Goal: Task Accomplishment & Management: Complete application form

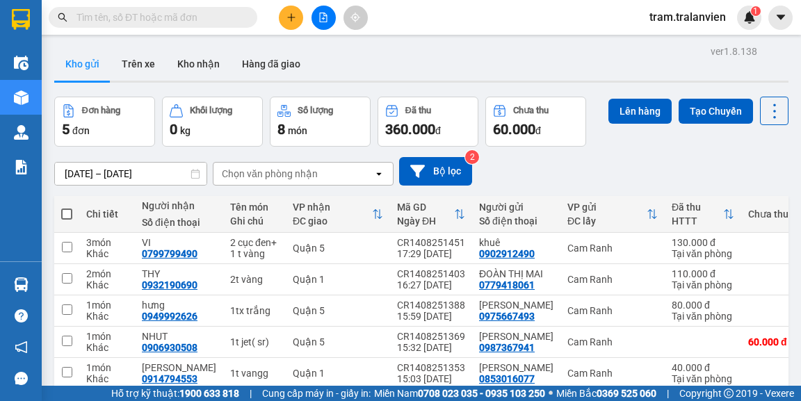
click at [289, 24] on button at bounding box center [291, 18] width 24 height 24
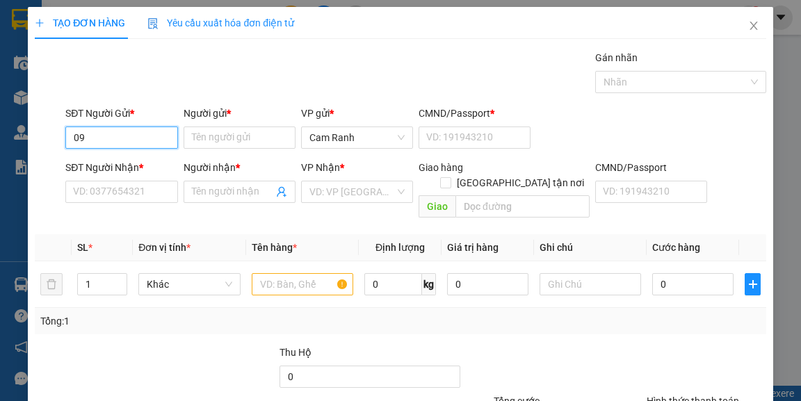
type input "0"
click at [138, 161] on div "0975877276 - KHA" at bounding box center [120, 164] width 94 height 15
type input "0975877276"
type input "KHA"
type input "056085005935"
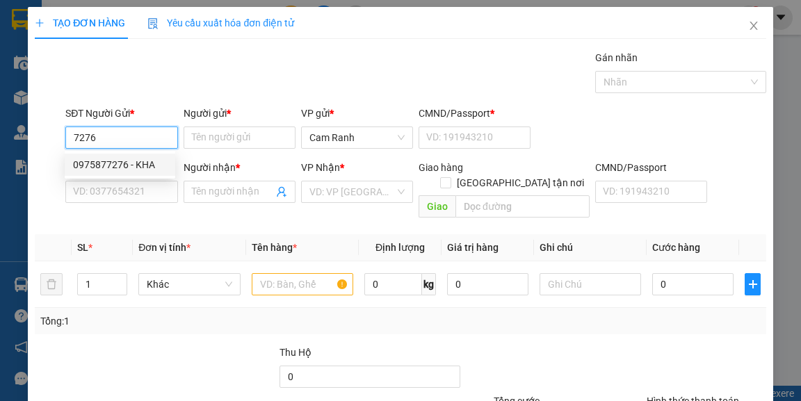
type input "0888888176"
type input "danh"
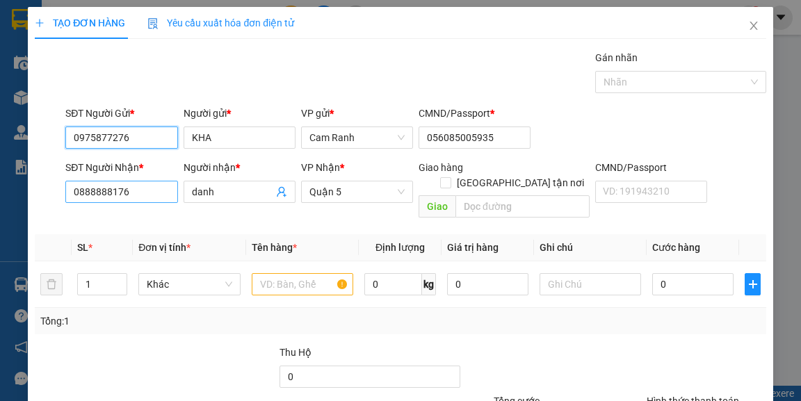
type input "0975877276"
drag, startPoint x: 135, startPoint y: 191, endPoint x: 0, endPoint y: 181, distance: 135.2
click at [0, 184] on div "TẠO ĐƠN HÀNG Yêu cầu xuất hóa đơn điện tử Transit Pickup Surcharge Ids Transit …" at bounding box center [400, 200] width 801 height 401
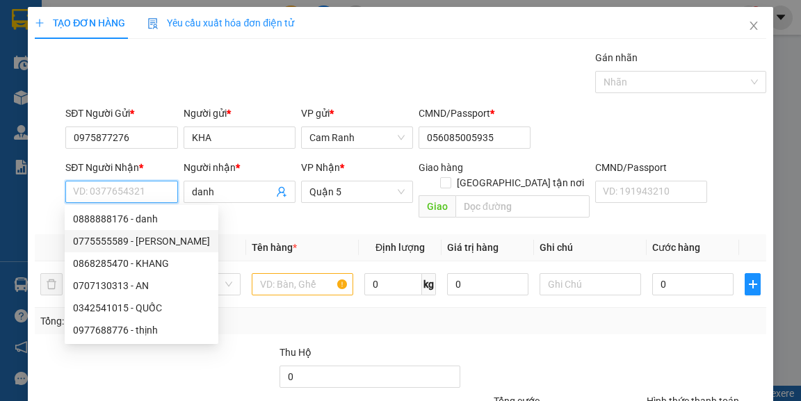
click at [139, 241] on div "0775555589 - [PERSON_NAME]" at bounding box center [141, 241] width 137 height 15
type input "0775555589"
type input "lai"
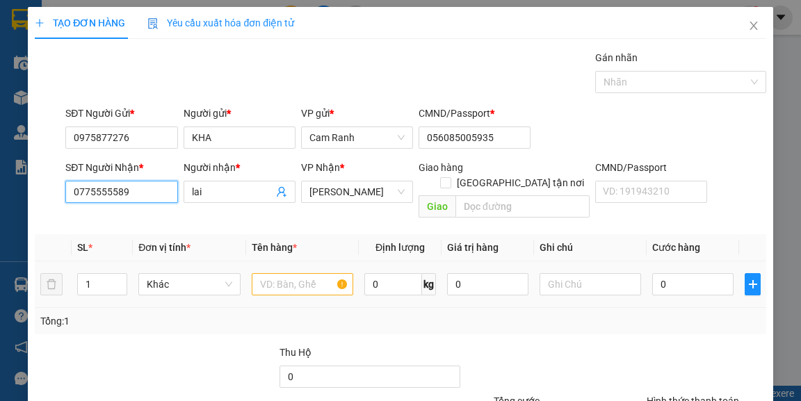
type input "0775555589"
click at [298, 273] on input "text" at bounding box center [303, 284] width 102 height 22
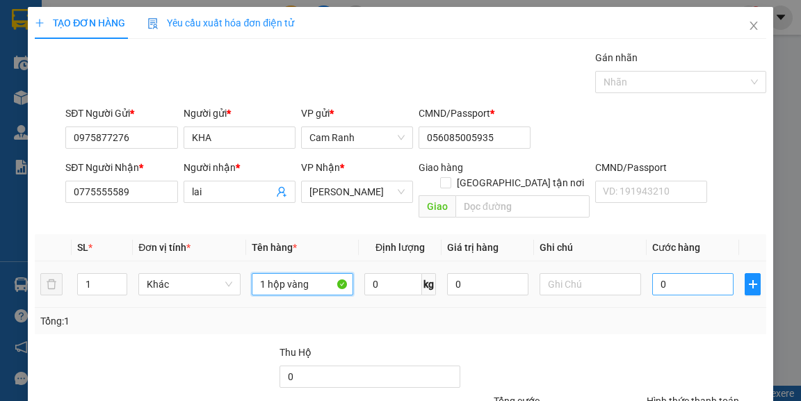
type input "1 hộp vàng"
click at [678, 273] on input "0" at bounding box center [692, 284] width 81 height 22
type input "2"
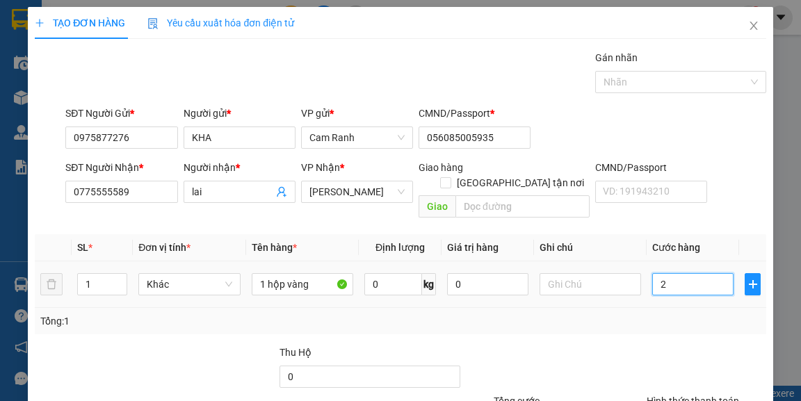
type input "20"
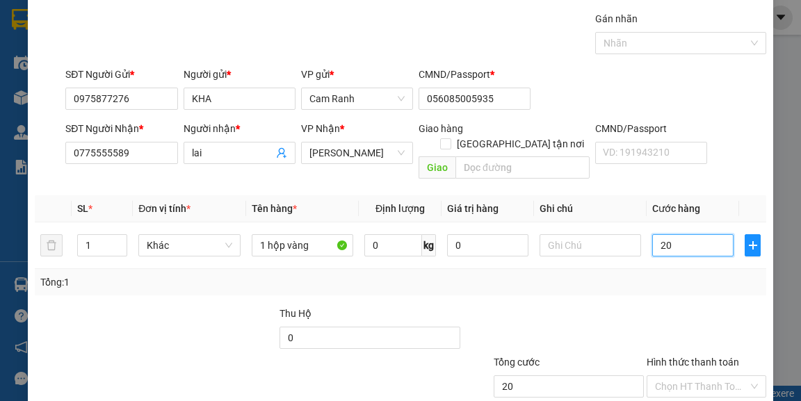
scroll to position [112, 0]
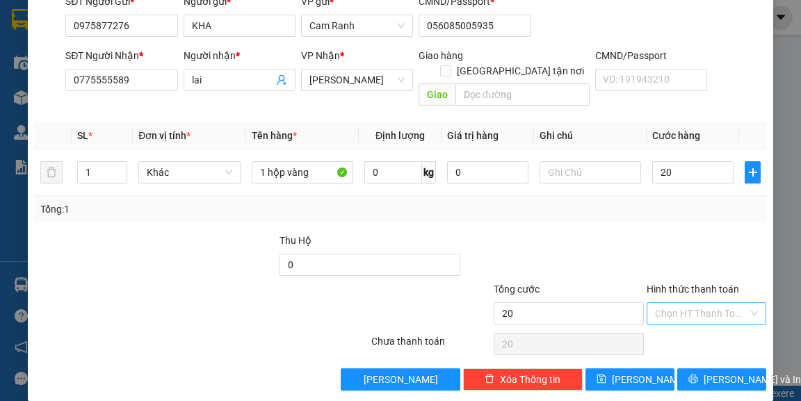
type input "20.000"
click at [701, 304] on input "Hình thức thanh toán" at bounding box center [701, 313] width 93 height 21
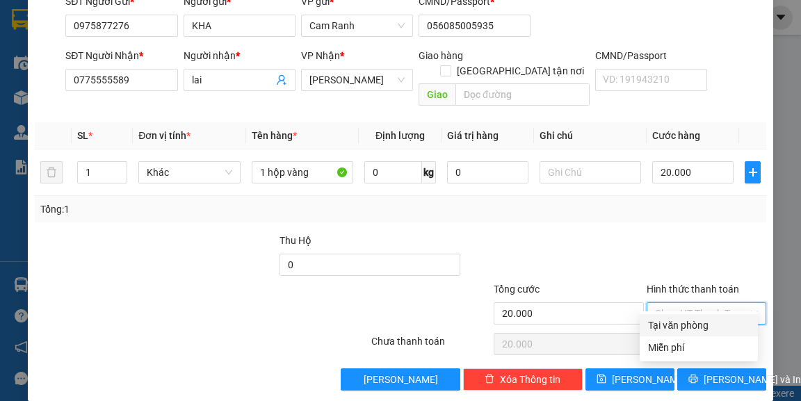
click at [702, 325] on div "Tại văn phòng" at bounding box center [699, 325] width 102 height 15
type input "0"
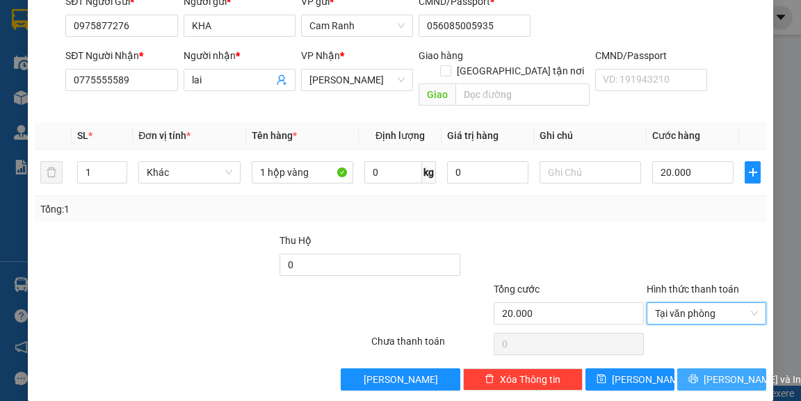
click at [712, 372] on span "[PERSON_NAME] và In" at bounding box center [752, 379] width 97 height 15
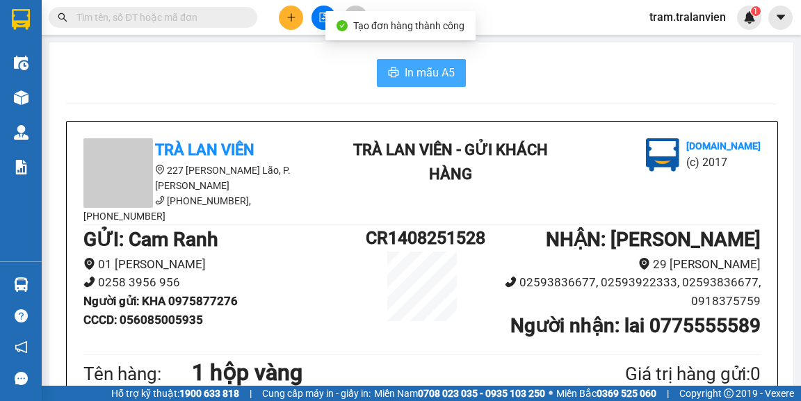
click at [452, 60] on button "In mẫu A5" at bounding box center [421, 73] width 89 height 28
